Goal: Transaction & Acquisition: Purchase product/service

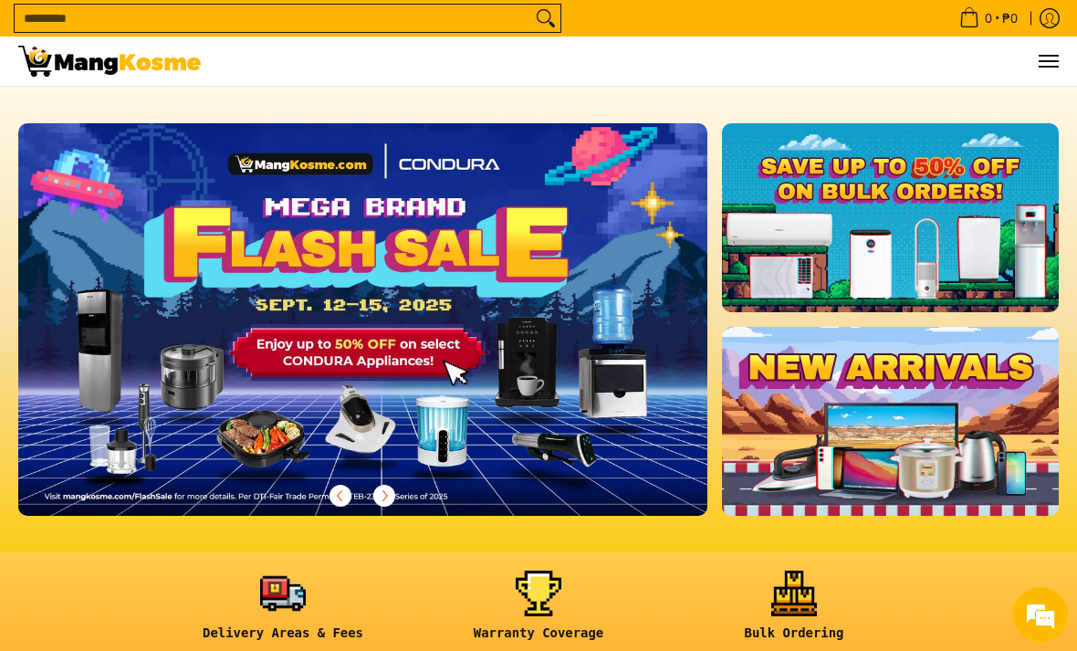
click at [571, 351] on img at bounding box center [362, 319] width 689 height 393
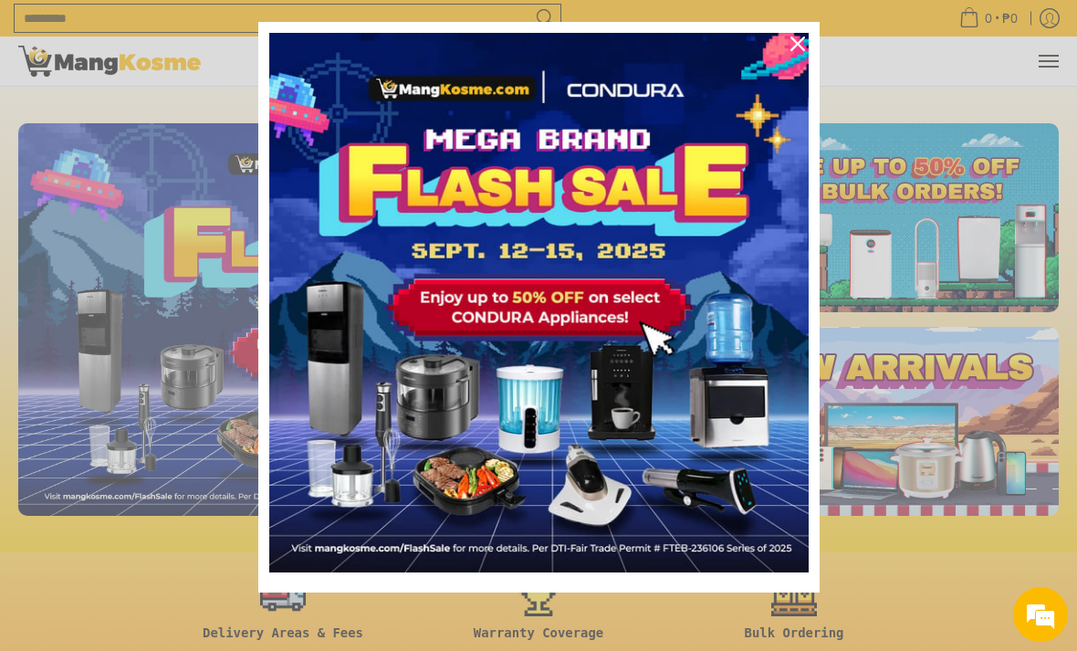
scroll to position [37, 0]
click at [653, 320] on img "Marketing offer form" at bounding box center [539, 303] width 540 height 540
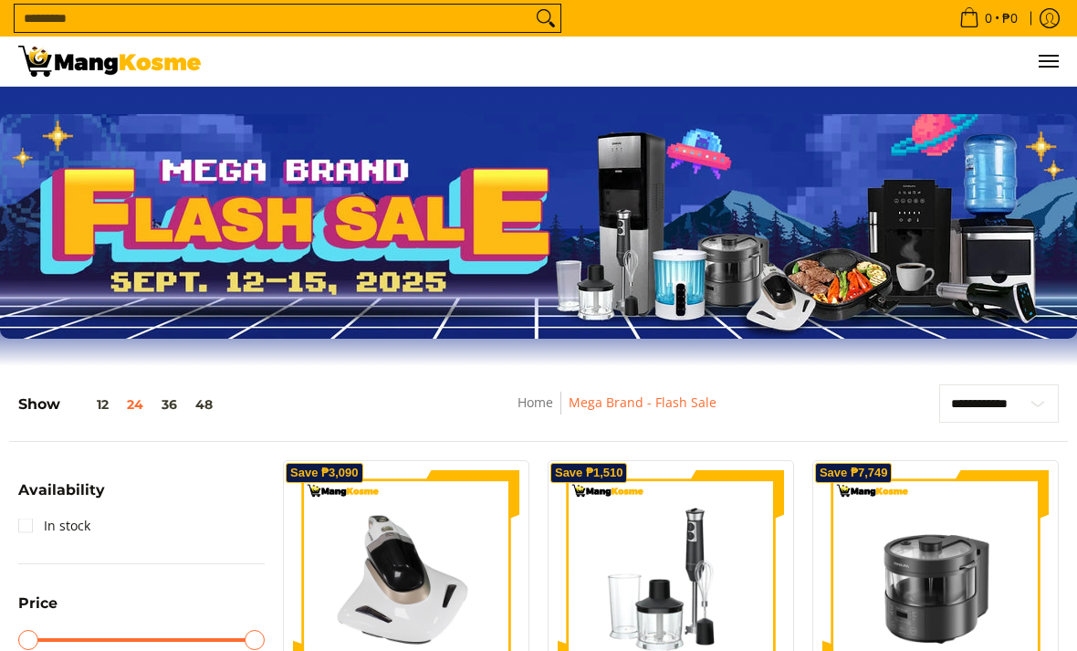
click at [795, 290] on img at bounding box center [538, 226] width 1077 height 225
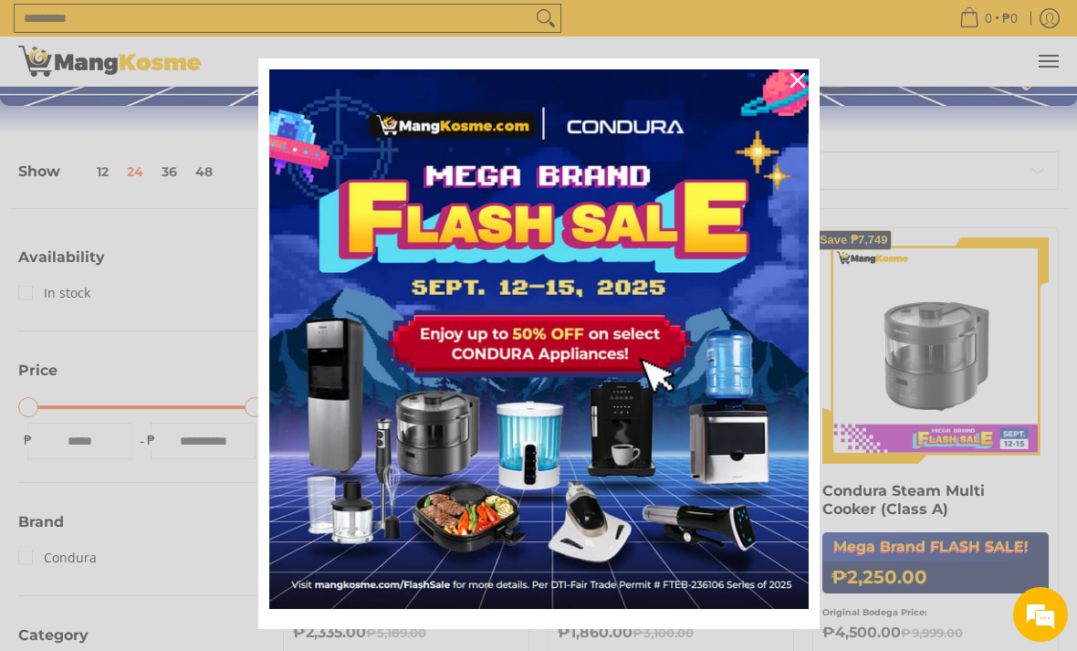
scroll to position [1, 0]
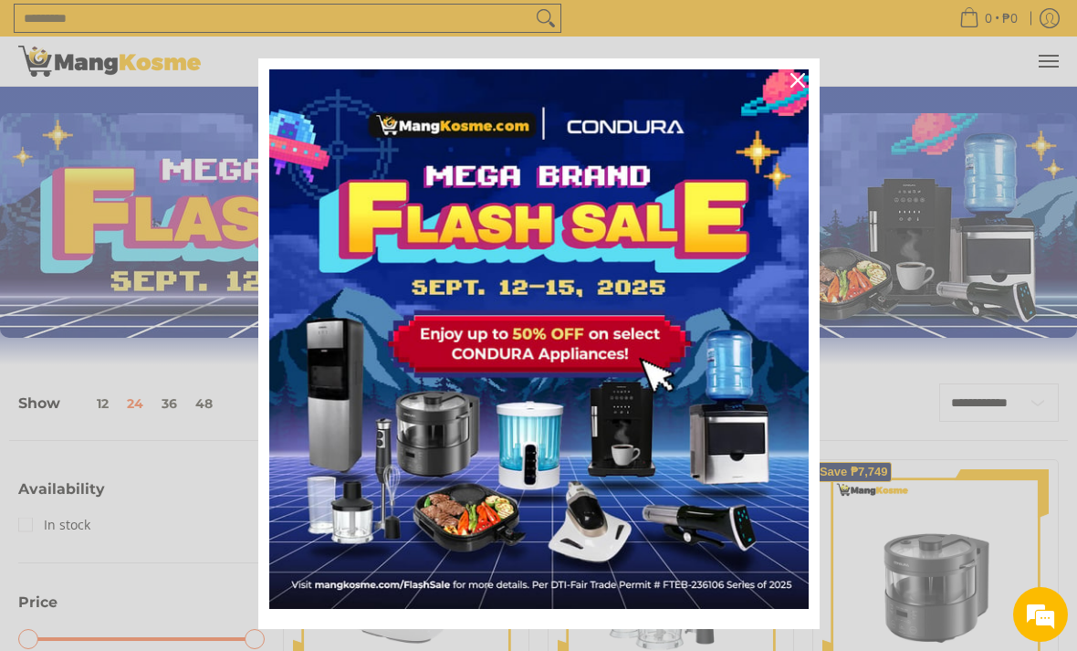
click at [796, 88] on icon "close icon" at bounding box center [798, 80] width 15 height 15
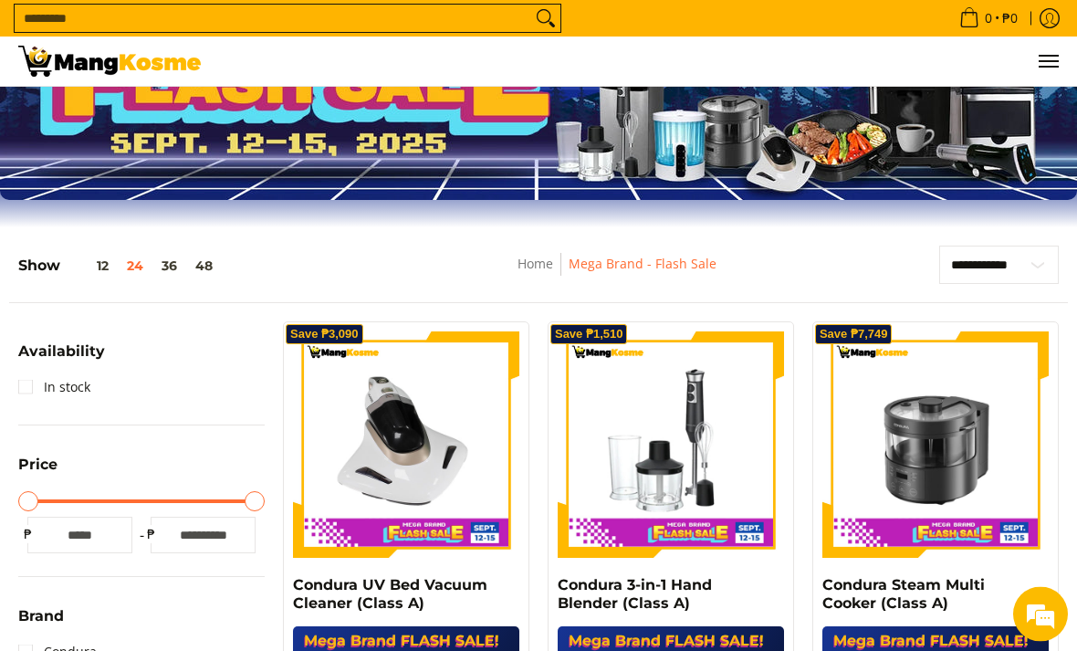
scroll to position [0, 0]
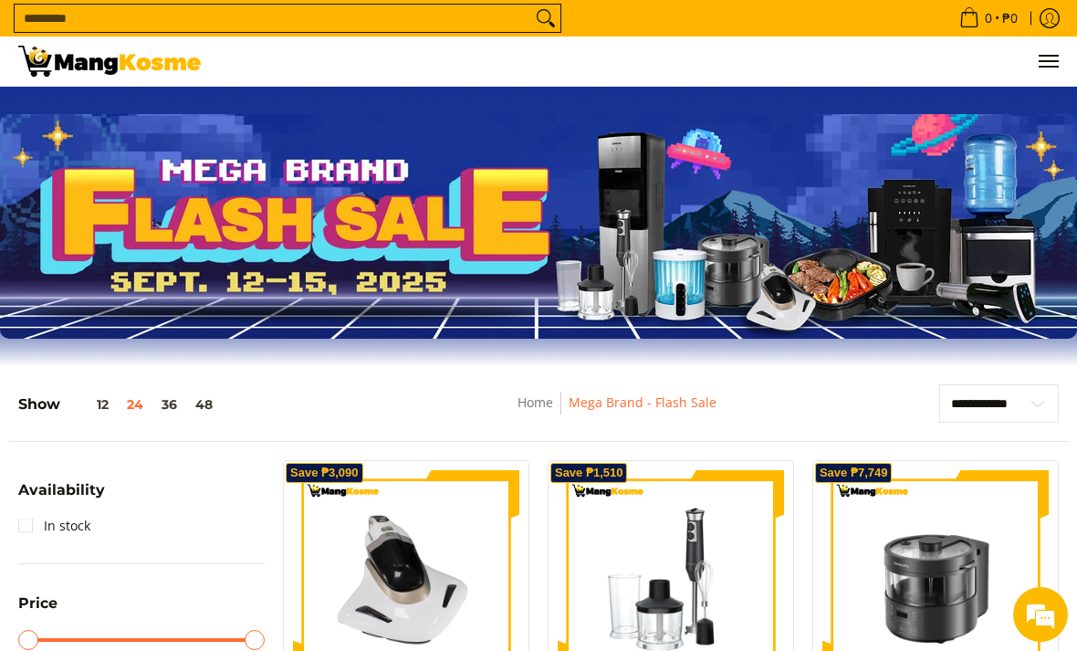
click at [467, 15] on input "Search..." at bounding box center [273, 18] width 517 height 27
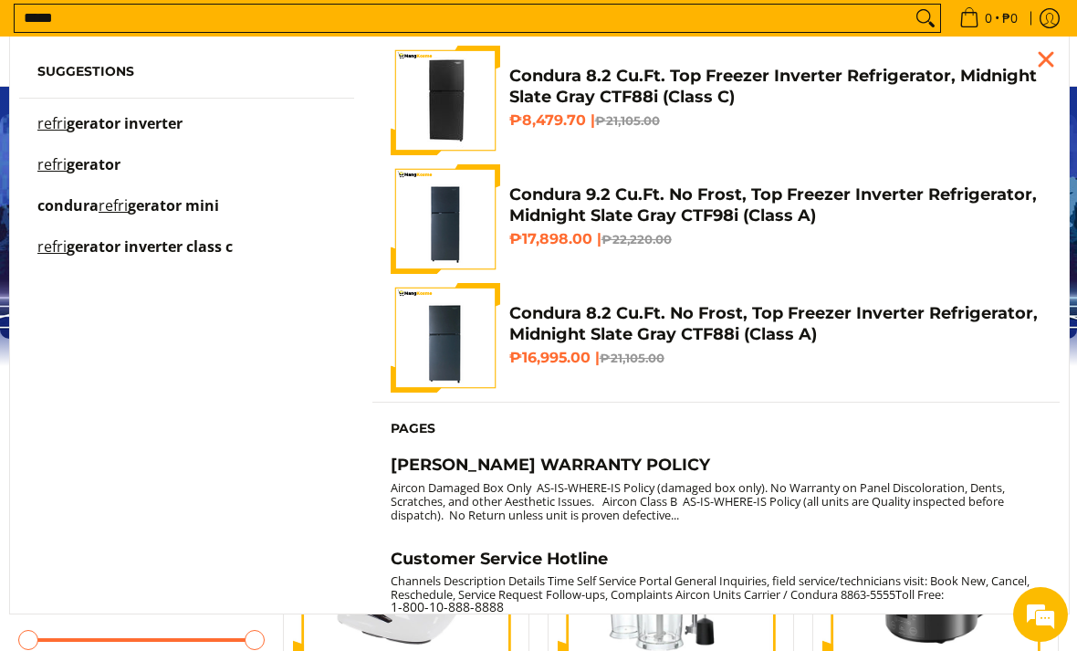
type input "*****"
click at [139, 122] on span "gerator inverter" at bounding box center [125, 123] width 116 height 20
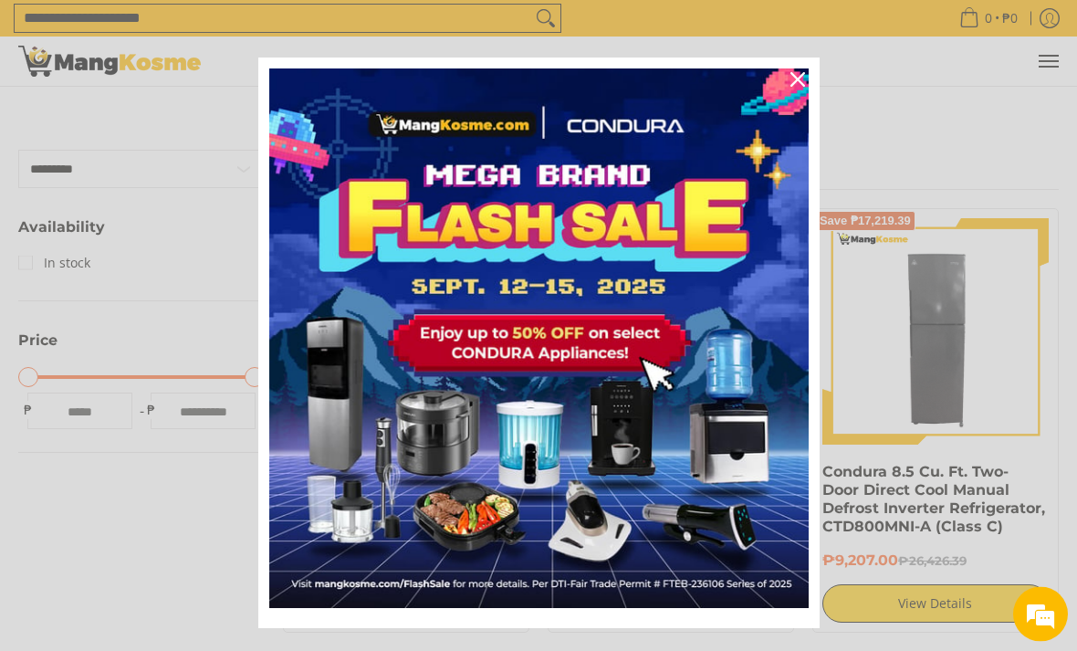
scroll to position [341, 0]
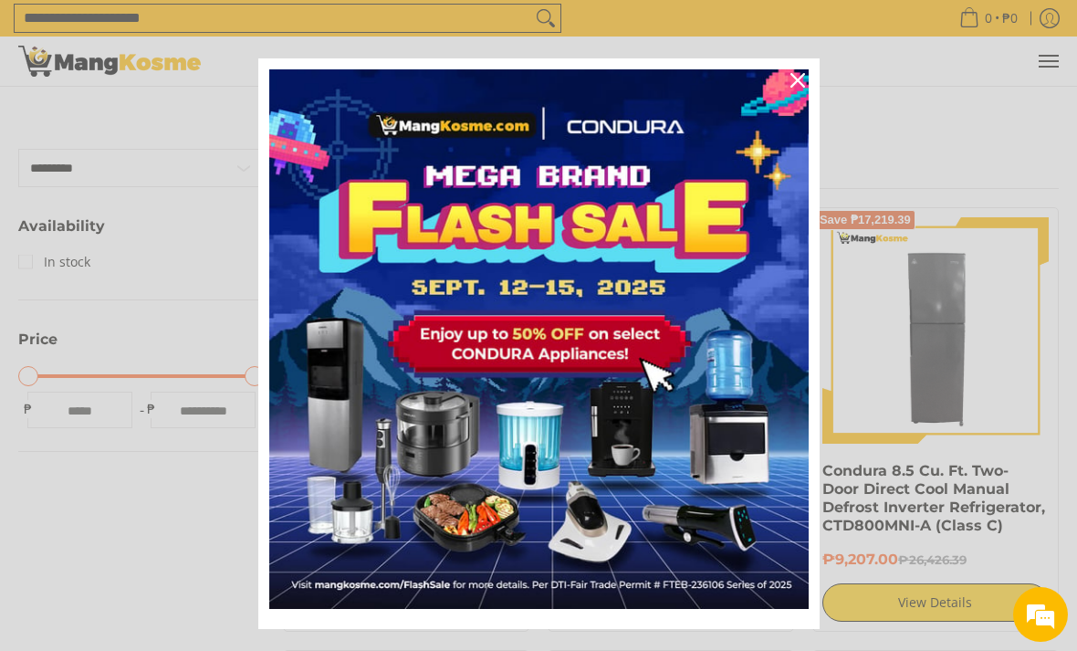
click at [796, 88] on icon "close icon" at bounding box center [798, 80] width 15 height 15
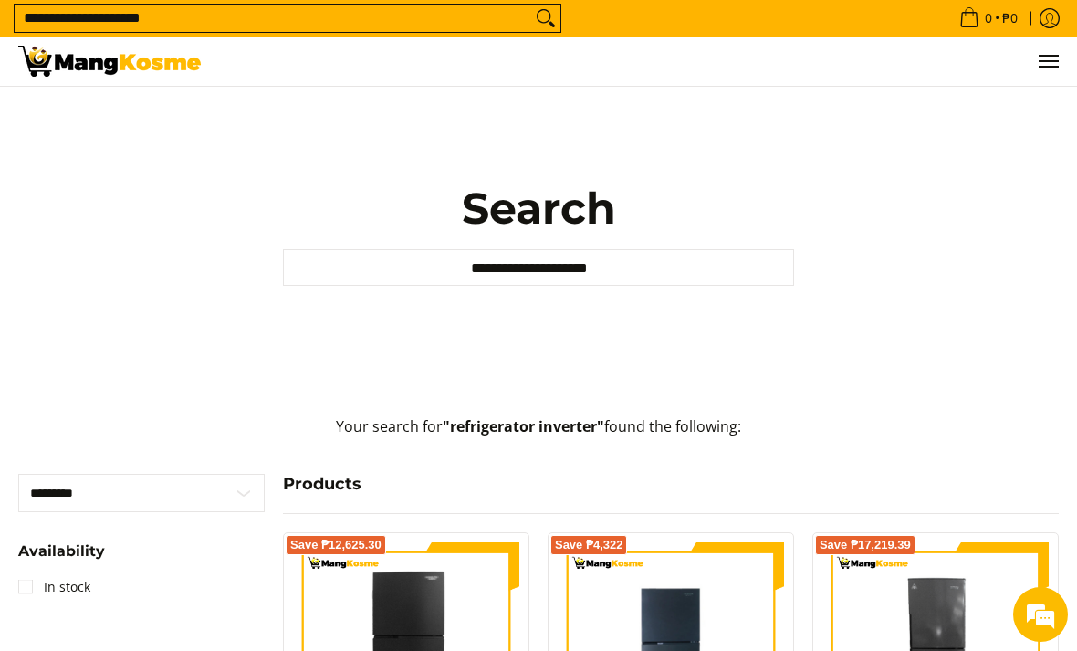
scroll to position [0, 0]
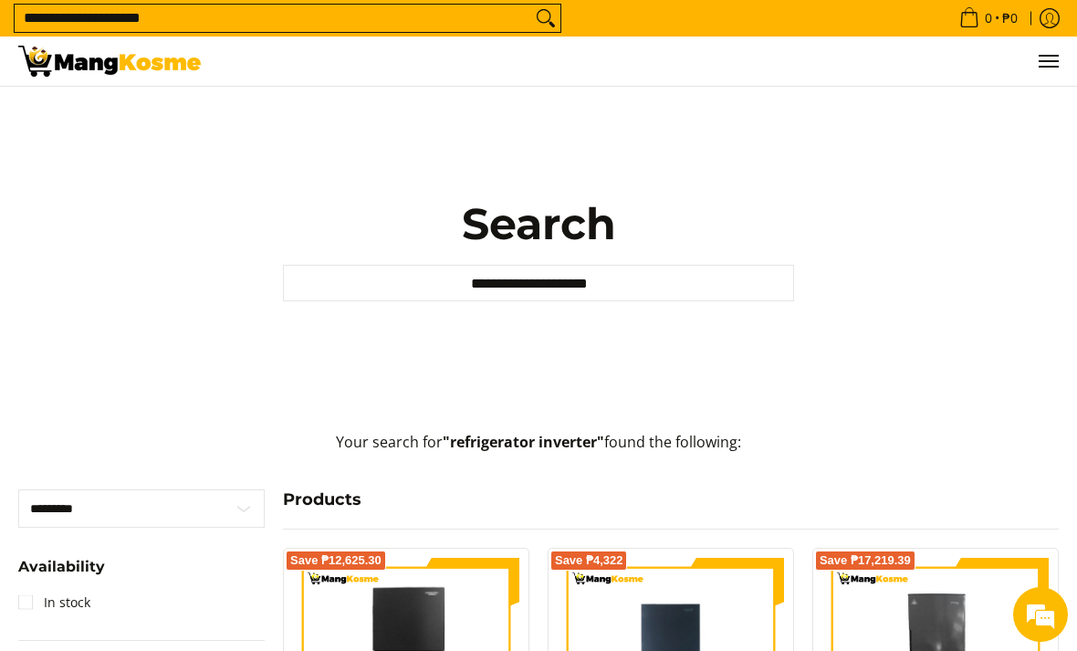
click at [1041, 61] on span "Menu" at bounding box center [1048, 61] width 22 height 0
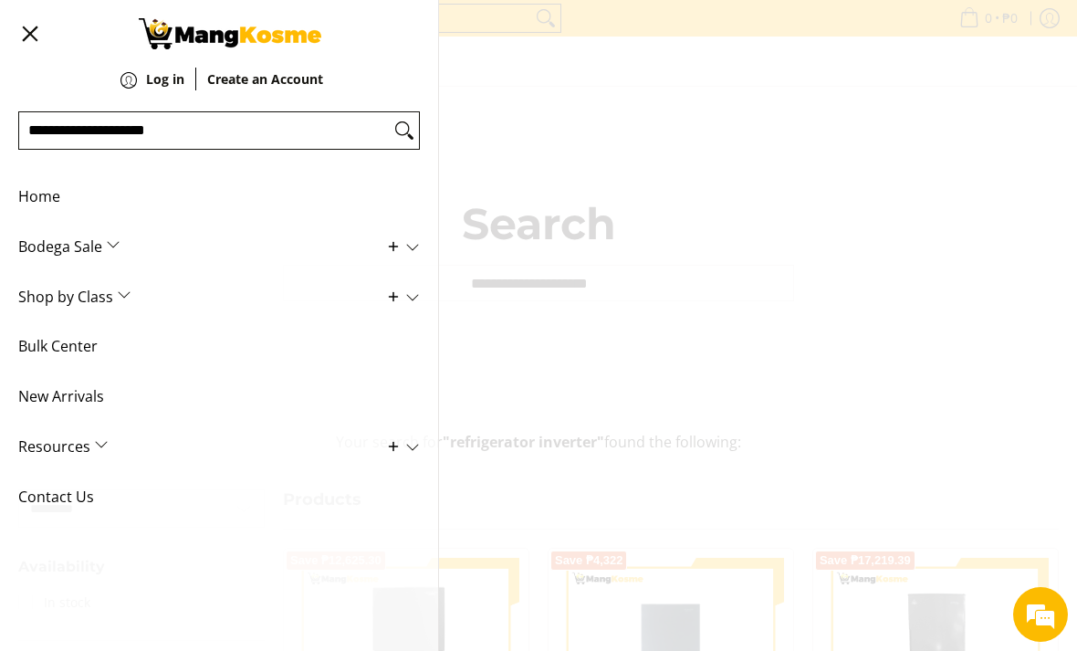
click at [163, 385] on span "New Arrivals" at bounding box center [205, 397] width 374 height 50
